Goal: Task Accomplishment & Management: Use online tool/utility

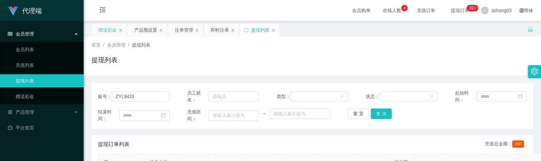
click at [110, 30] on div "赠送彩金" at bounding box center [107, 30] width 18 height 12
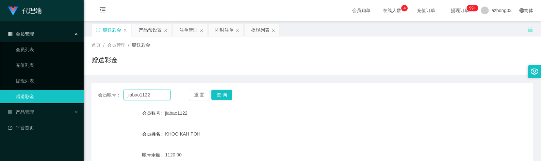
drag, startPoint x: 153, startPoint y: 98, endPoint x: 118, endPoint y: 96, distance: 35.4
click at [118, 96] on div "会员账号： jiabao1122" at bounding box center [134, 95] width 73 height 10
paste input "978"
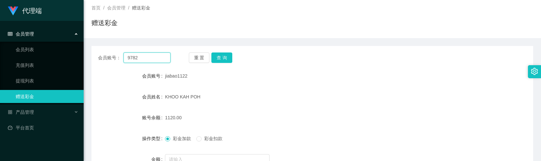
scroll to position [87, 0]
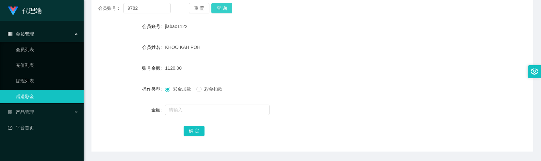
click at [221, 10] on button "查 询" at bounding box center [221, 8] width 21 height 10
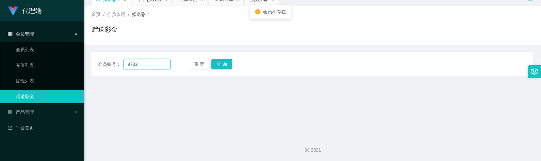
click at [130, 62] on input "9782" at bounding box center [147, 64] width 47 height 10
type input "9782"
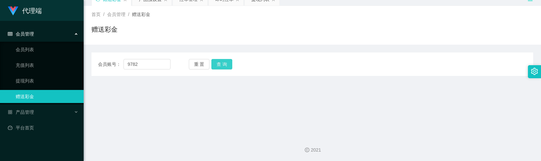
click at [225, 63] on button "查 询" at bounding box center [221, 64] width 21 height 10
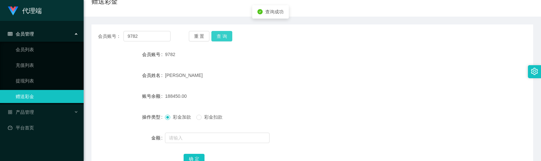
scroll to position [75, 0]
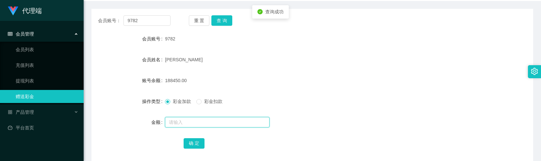
click at [186, 122] on input "text" at bounding box center [217, 122] width 105 height 10
type input "16950"
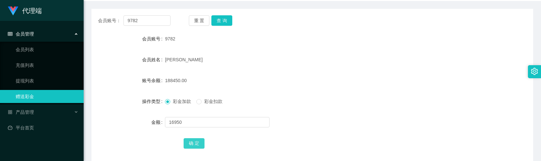
click at [200, 145] on button "确 定" at bounding box center [194, 144] width 21 height 10
